Goal: Task Accomplishment & Management: Use online tool/utility

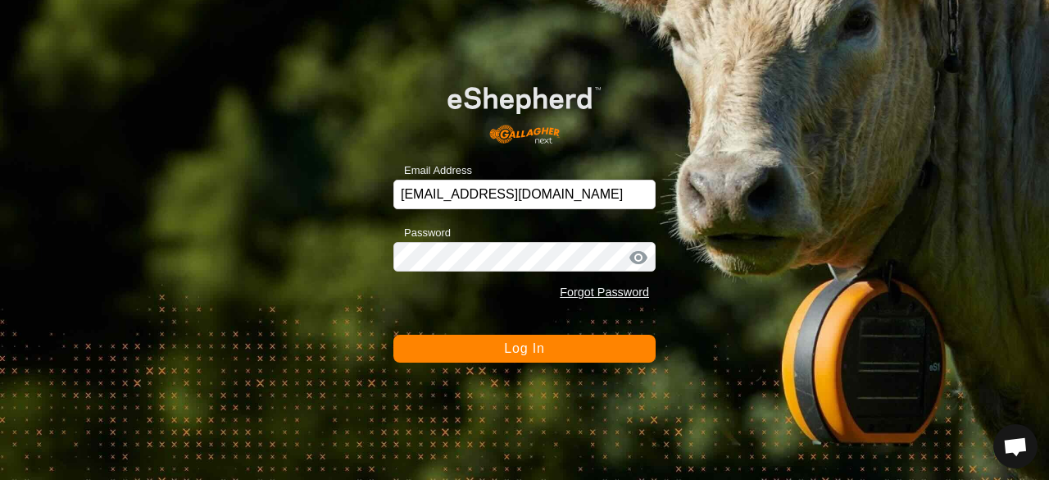
click at [523, 342] on span "Log In" at bounding box center [524, 348] width 40 height 14
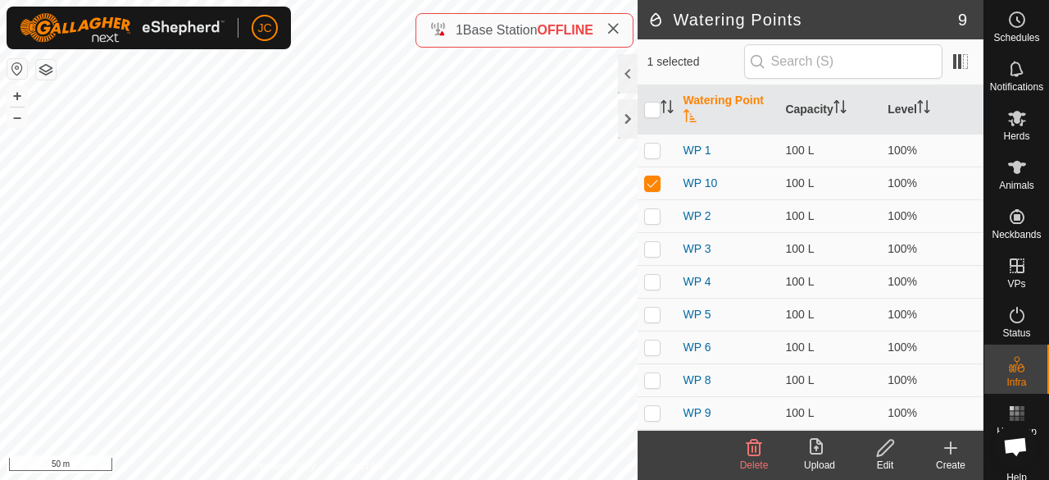
click at [895, 459] on div "Edit" at bounding box center [885, 464] width 66 height 15
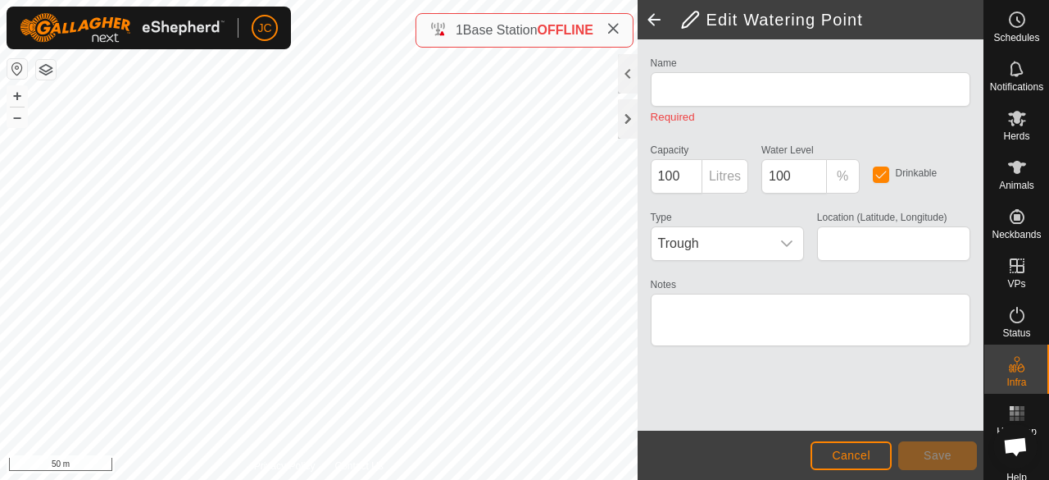
type input "WP 10"
type input "52.365385, -121.539754"
type textarea "creek"
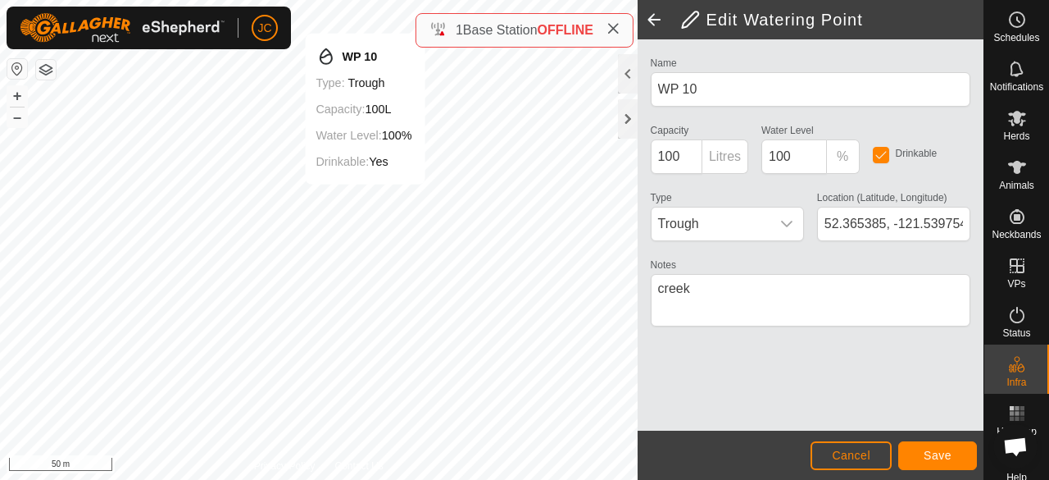
type input "52.365487, -121.539977"
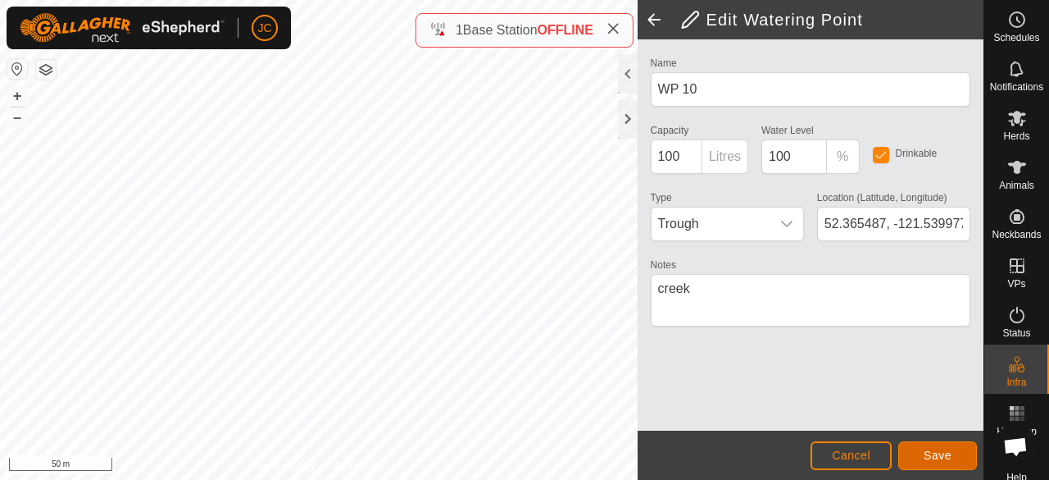
click at [931, 457] on span "Save" at bounding box center [938, 454] width 28 height 13
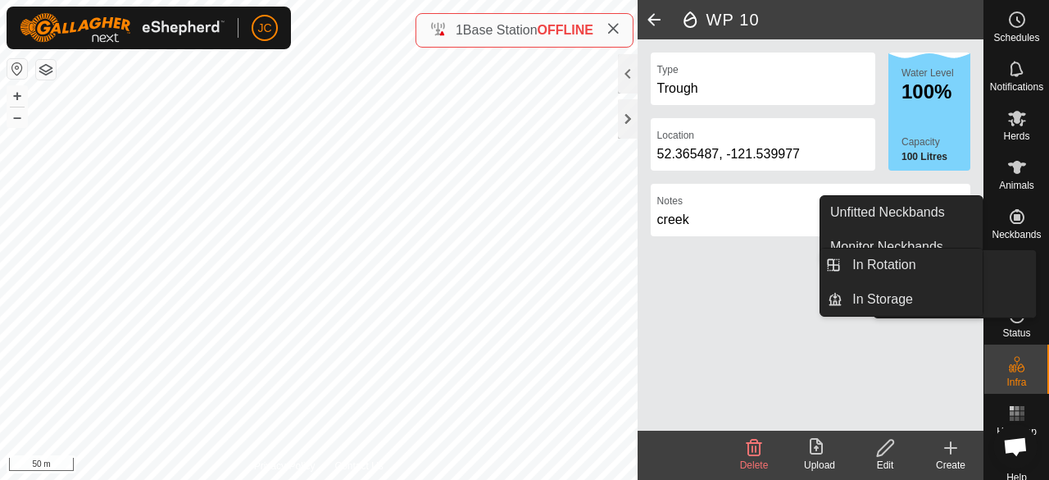
drag, startPoint x: 1019, startPoint y: 250, endPoint x: 1023, endPoint y: 286, distance: 36.3
click at [1023, 286] on div "VPs" at bounding box center [1016, 270] width 65 height 49
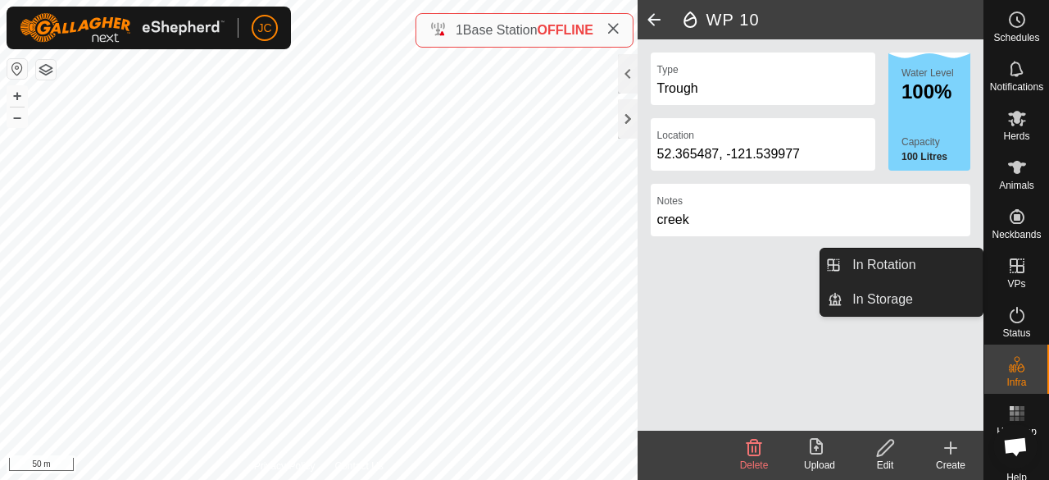
click at [1014, 277] on es-virtualpaddocks-svg-icon at bounding box center [1017, 265] width 30 height 26
click at [1007, 270] on icon at bounding box center [1017, 266] width 20 height 20
click at [1010, 273] on icon at bounding box center [1017, 266] width 20 height 20
click at [923, 275] on link "In Rotation" at bounding box center [913, 264] width 140 height 33
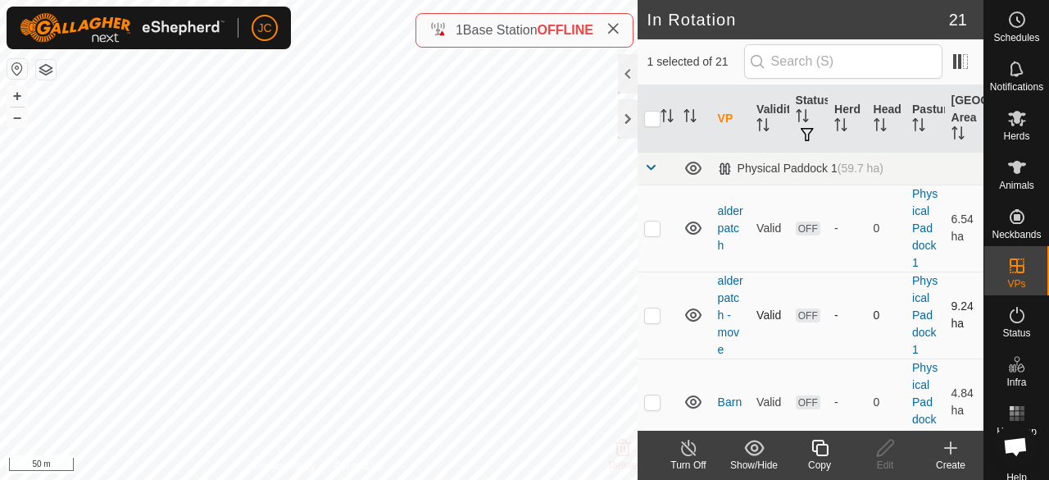
checkbox input "false"
checkbox input "true"
click at [884, 450] on icon at bounding box center [885, 448] width 20 height 20
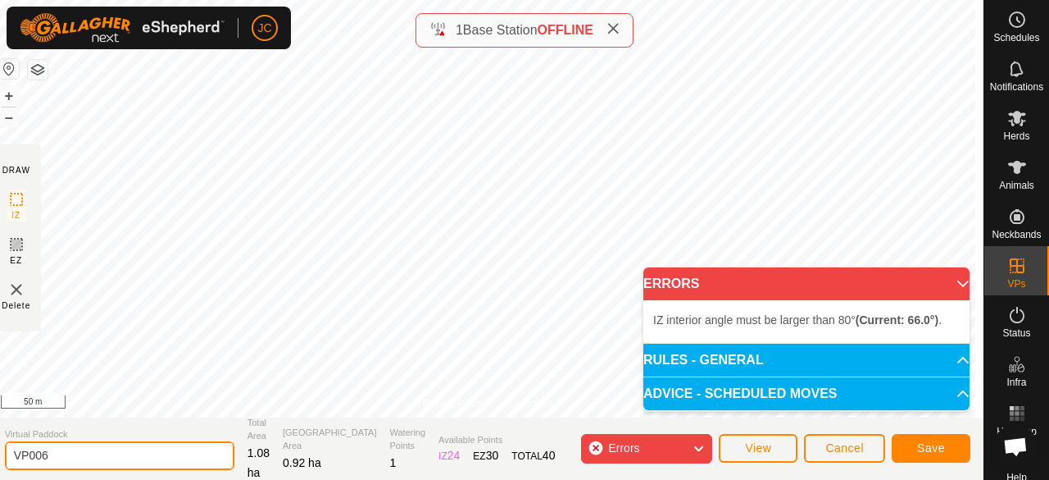
click at [56, 455] on input "VP006" at bounding box center [120, 455] width 230 height 29
type input "VP0060"
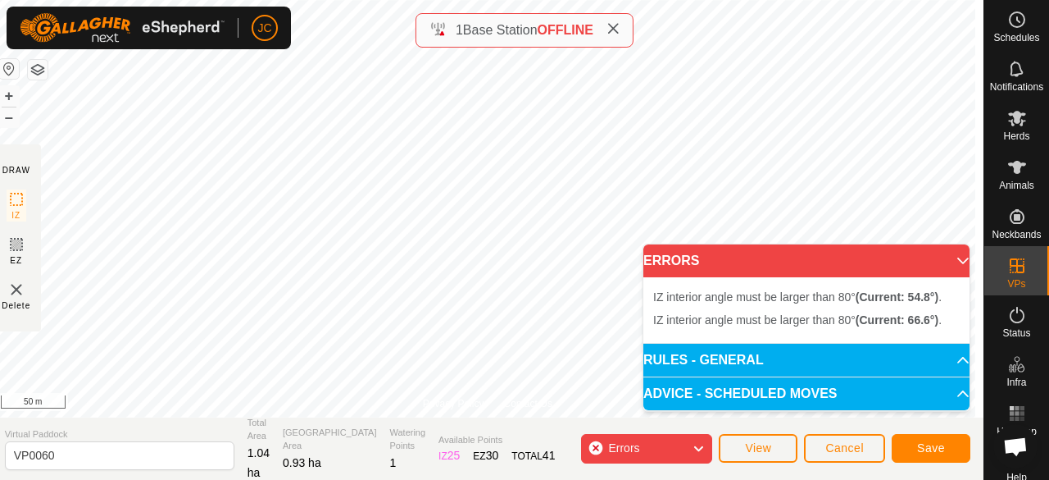
click at [763, 0] on html "JC Schedules Notifications Herds Animals Neckbands VPs Status Infra Heatmap Hel…" at bounding box center [524, 240] width 1049 height 480
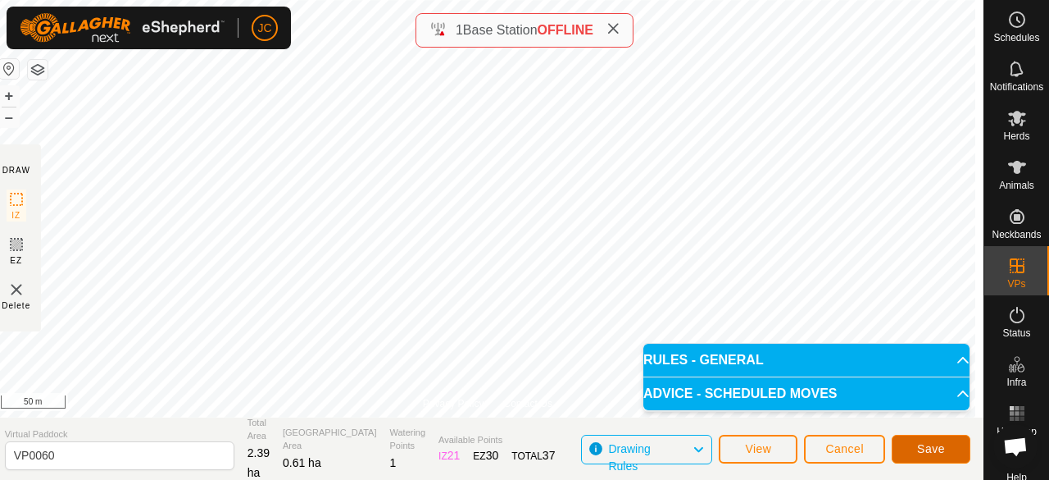
click at [952, 450] on button "Save" at bounding box center [931, 448] width 79 height 29
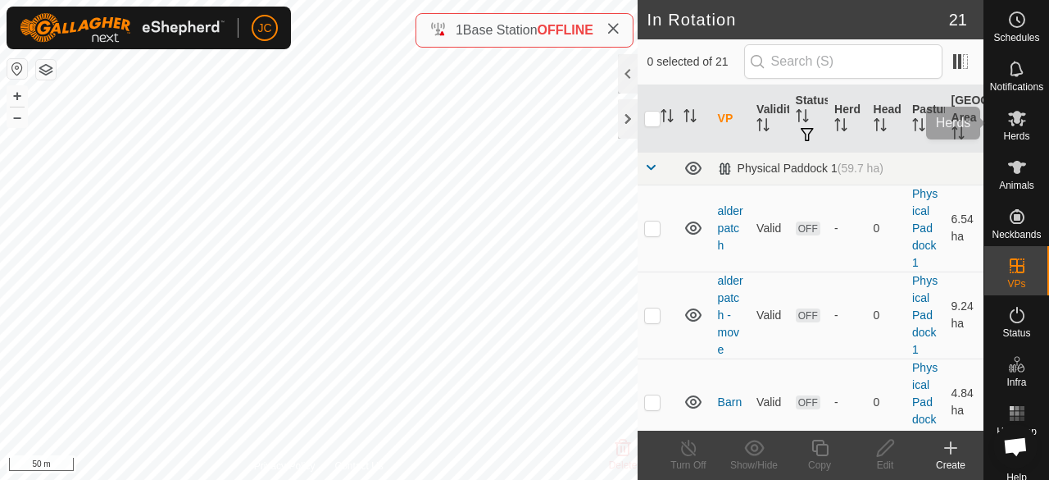
drag, startPoint x: 1020, startPoint y: 124, endPoint x: 1008, endPoint y: 128, distance: 12.2
click at [1020, 124] on es-mob-svg-icon at bounding box center [1017, 118] width 30 height 26
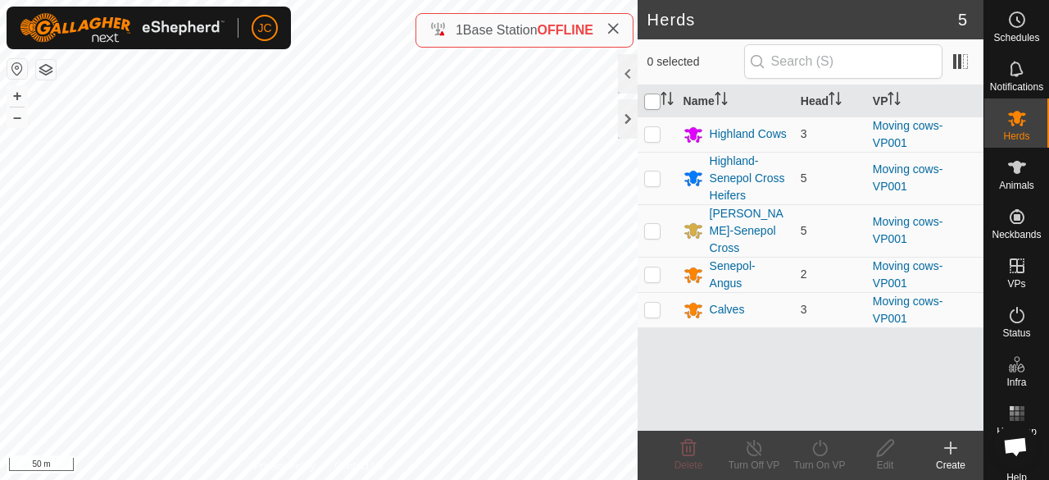
click at [649, 102] on input "checkbox" at bounding box center [652, 101] width 16 height 16
checkbox input "true"
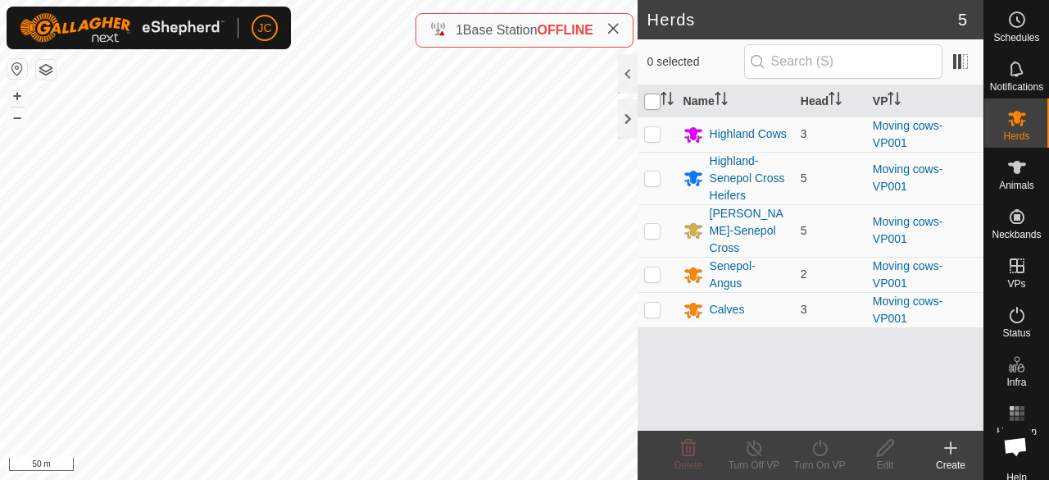
checkbox input "true"
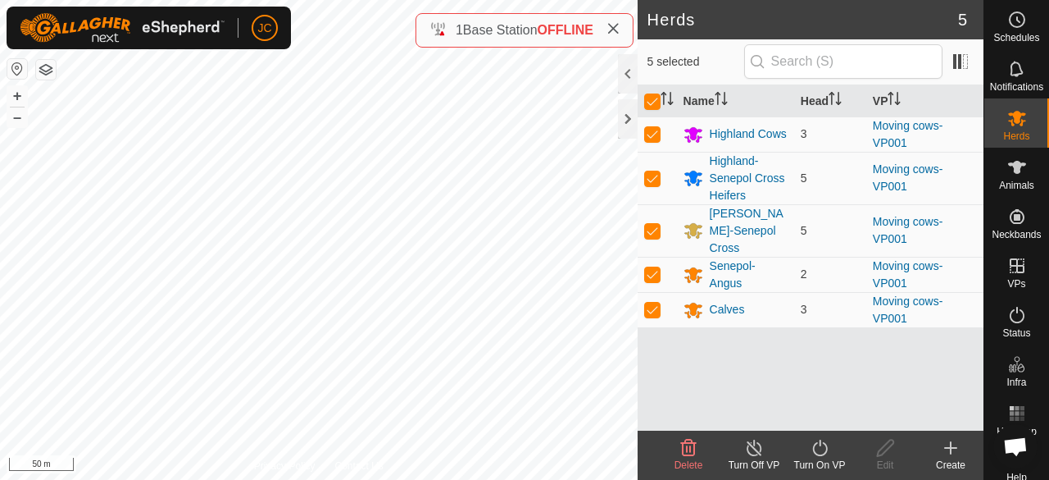
click at [808, 459] on div "Turn On VP" at bounding box center [820, 464] width 66 height 15
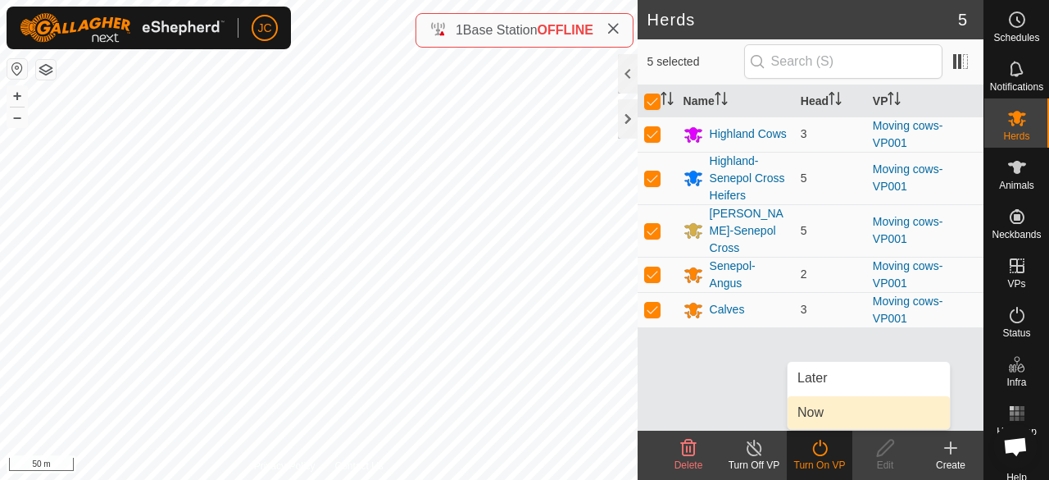
click at [822, 407] on link "Now" at bounding box center [869, 412] width 162 height 33
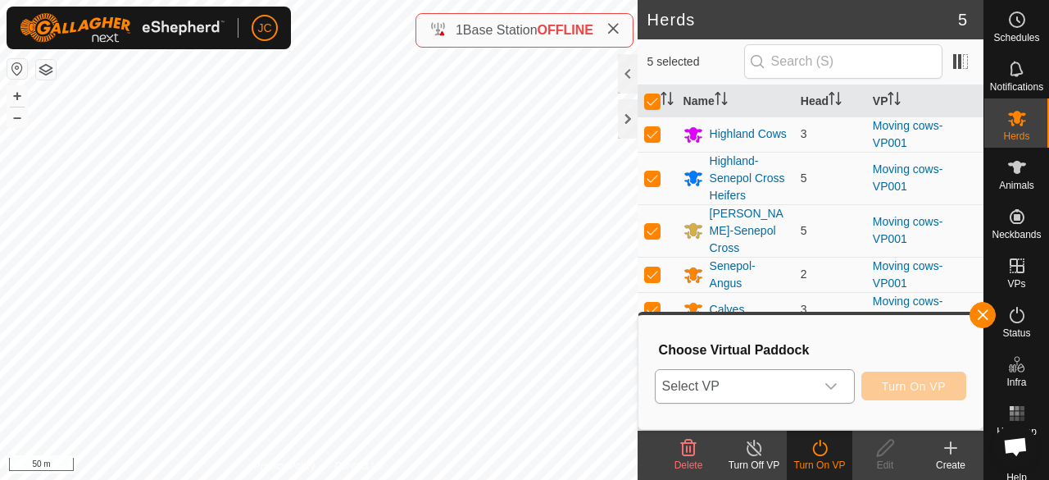
click at [813, 374] on span "Select VP" at bounding box center [735, 386] width 159 height 33
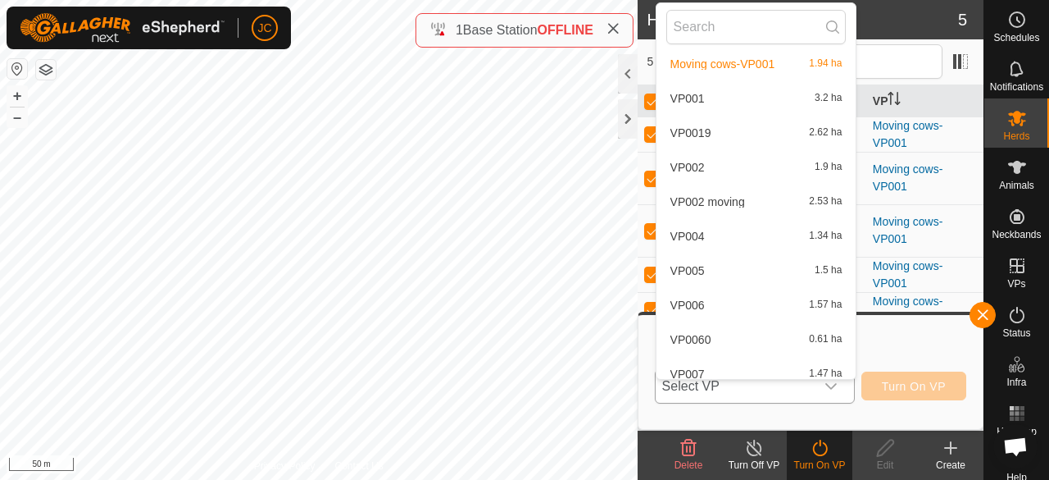
scroll to position [469, 0]
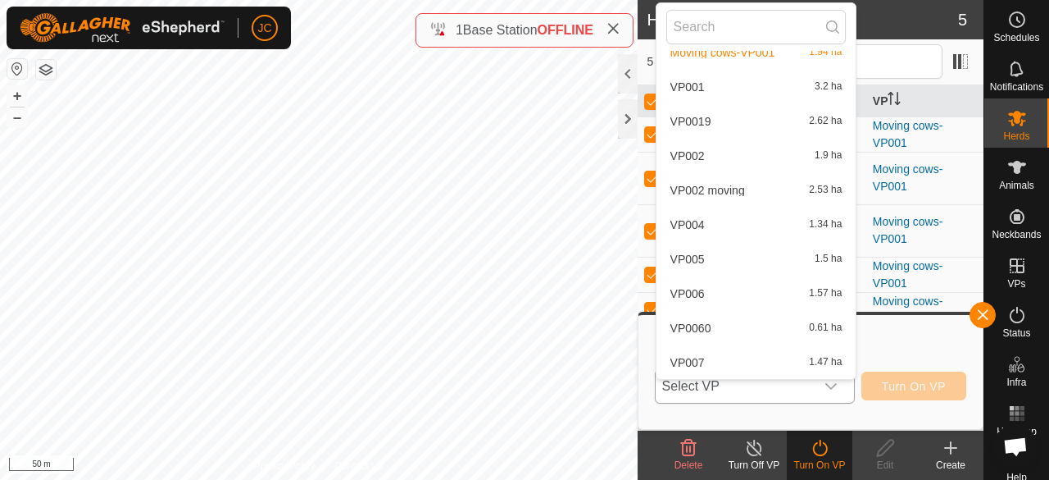
click at [736, 329] on li "VP0060 0.61 ha" at bounding box center [757, 327] width 200 height 33
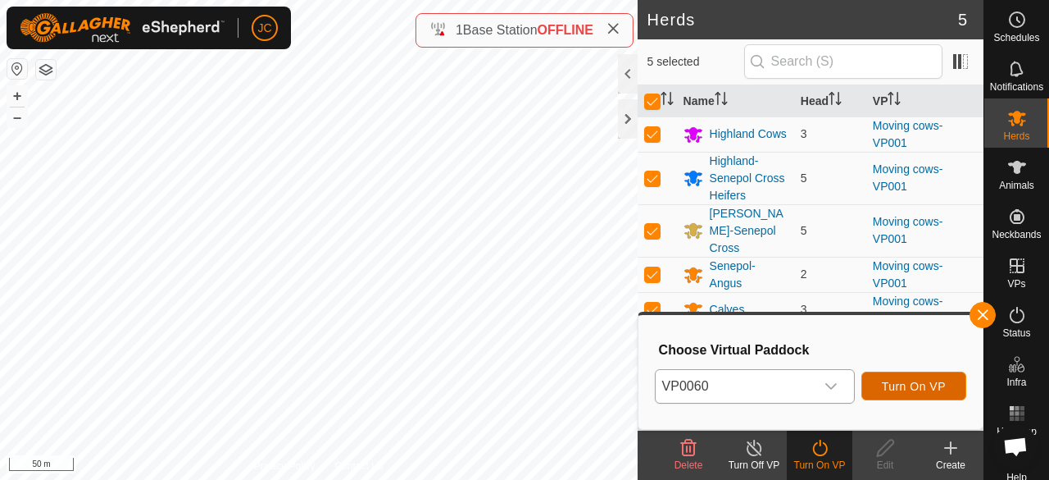
click at [915, 394] on button "Turn On VP" at bounding box center [914, 385] width 105 height 29
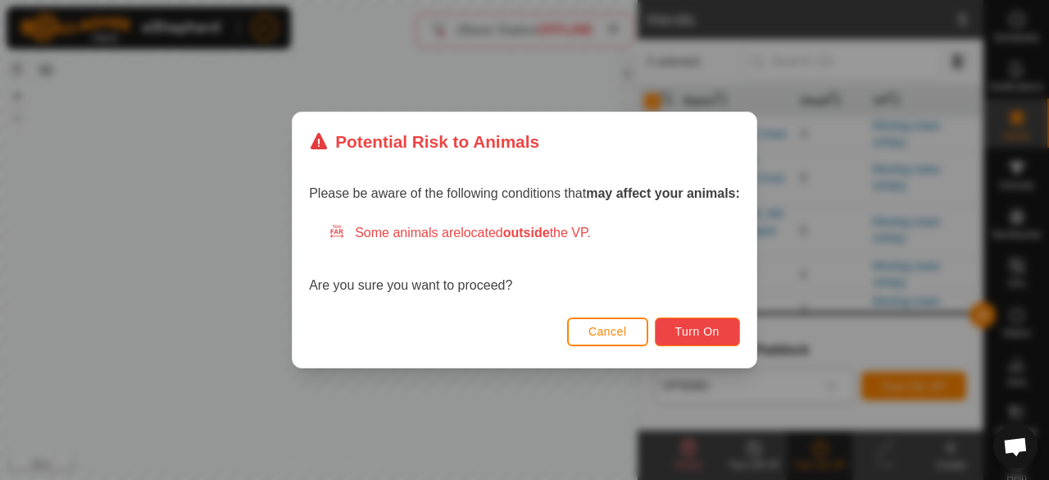
click at [725, 332] on button "Turn On" at bounding box center [697, 331] width 85 height 29
